Goal: Information Seeking & Learning: Learn about a topic

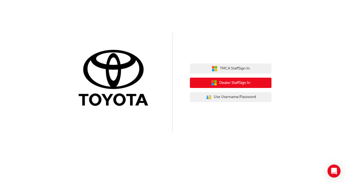
click at [232, 84] on span "Dealer Staff Sign In" at bounding box center [234, 83] width 31 height 6
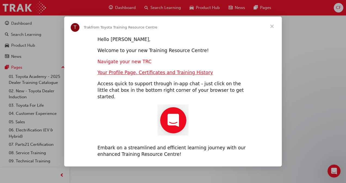
click at [120, 64] on link "Navigate your new TRC" at bounding box center [124, 61] width 54 height 5
click at [143, 75] on link "Your Profile Page, Certificates and Training History" at bounding box center [155, 72] width 116 height 5
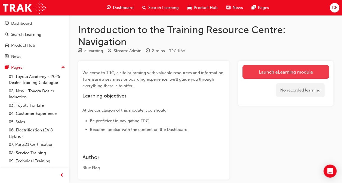
click at [284, 70] on link "Launch eLearning module" at bounding box center [285, 72] width 86 height 14
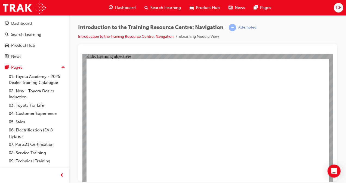
click at [44, 77] on link "01. Toyota Academy - 2025 Dealer Training Catalogue" at bounding box center [37, 80] width 61 height 14
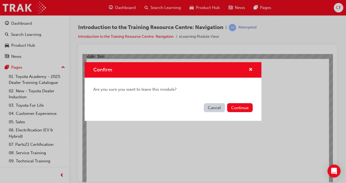
click at [215, 108] on button "Cancel" at bounding box center [214, 107] width 21 height 9
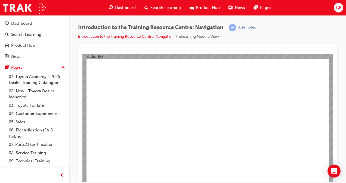
click at [236, 28] on span "learningRecordVerb_ATTEMPT-icon" at bounding box center [232, 27] width 7 height 7
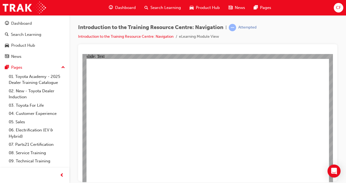
scroll to position [14, 0]
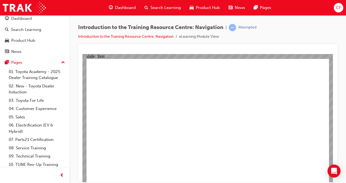
scroll to position [0, 0]
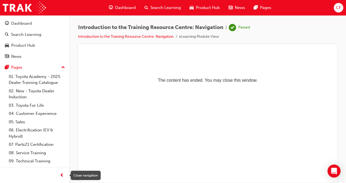
click at [62, 175] on span "prev-icon" at bounding box center [62, 175] width 4 height 7
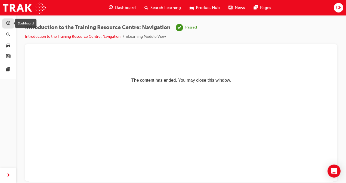
click at [7, 21] on span "guage-icon" at bounding box center [8, 23] width 4 height 5
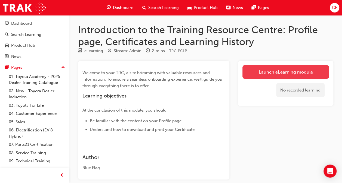
click at [269, 71] on link "Launch eLearning module" at bounding box center [285, 72] width 86 height 14
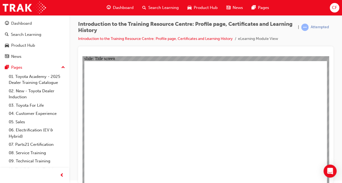
scroll to position [4, 0]
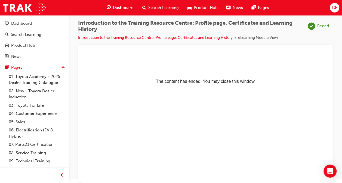
scroll to position [0, 0]
click at [15, 21] on div "Dashboard" at bounding box center [21, 23] width 21 height 6
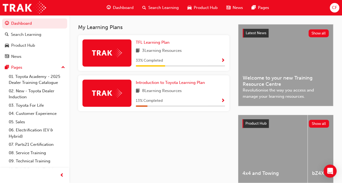
scroll to position [82, 0]
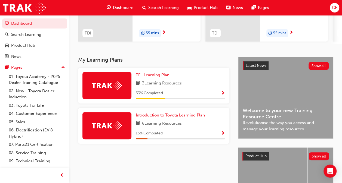
click at [109, 83] on div at bounding box center [106, 85] width 49 height 27
click at [223, 94] on span "Show Progress" at bounding box center [223, 93] width 4 height 5
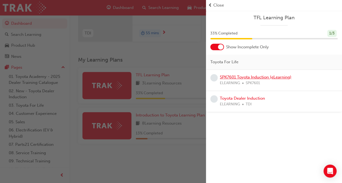
click at [235, 77] on link "SPK7601 Toyota Induction (eLearning)" at bounding box center [256, 77] width 72 height 5
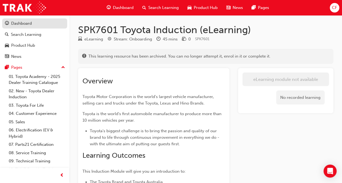
click at [19, 24] on div "Dashboard" at bounding box center [21, 23] width 21 height 6
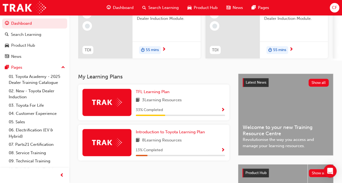
scroll to position [82, 0]
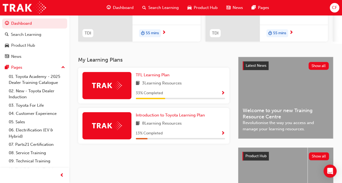
click at [222, 94] on span "Show Progress" at bounding box center [223, 93] width 4 height 5
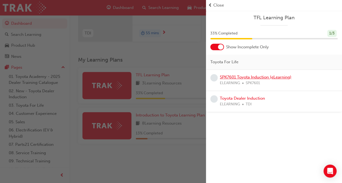
click at [247, 78] on link "SPK7601 Toyota Induction (eLearning)" at bounding box center [256, 77] width 72 height 5
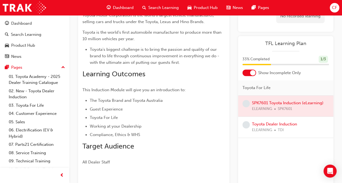
click at [267, 105] on div at bounding box center [285, 106] width 95 height 21
click at [247, 103] on span "learningRecordVerb_NONE-icon" at bounding box center [245, 103] width 7 height 7
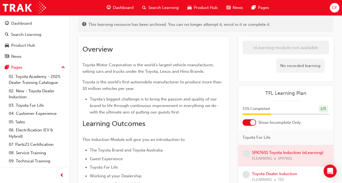
scroll to position [82, 0]
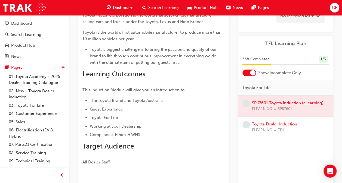
click at [323, 59] on div "1 / 3" at bounding box center [322, 59] width 9 height 7
click at [281, 44] on span "TFL Learning Plan" at bounding box center [285, 44] width 86 height 6
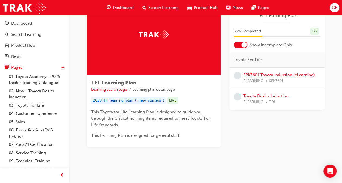
scroll to position [38, 0]
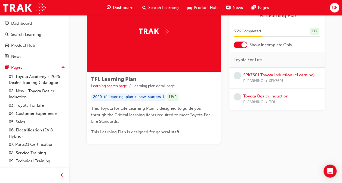
click at [262, 96] on link "Toyota Dealer Induction" at bounding box center [265, 96] width 45 height 5
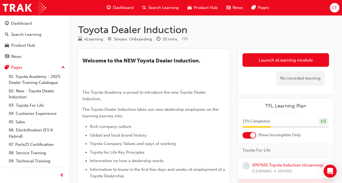
click at [123, 6] on span "Dashboard" at bounding box center [123, 8] width 21 height 6
